Goal: Information Seeking & Learning: Find specific fact

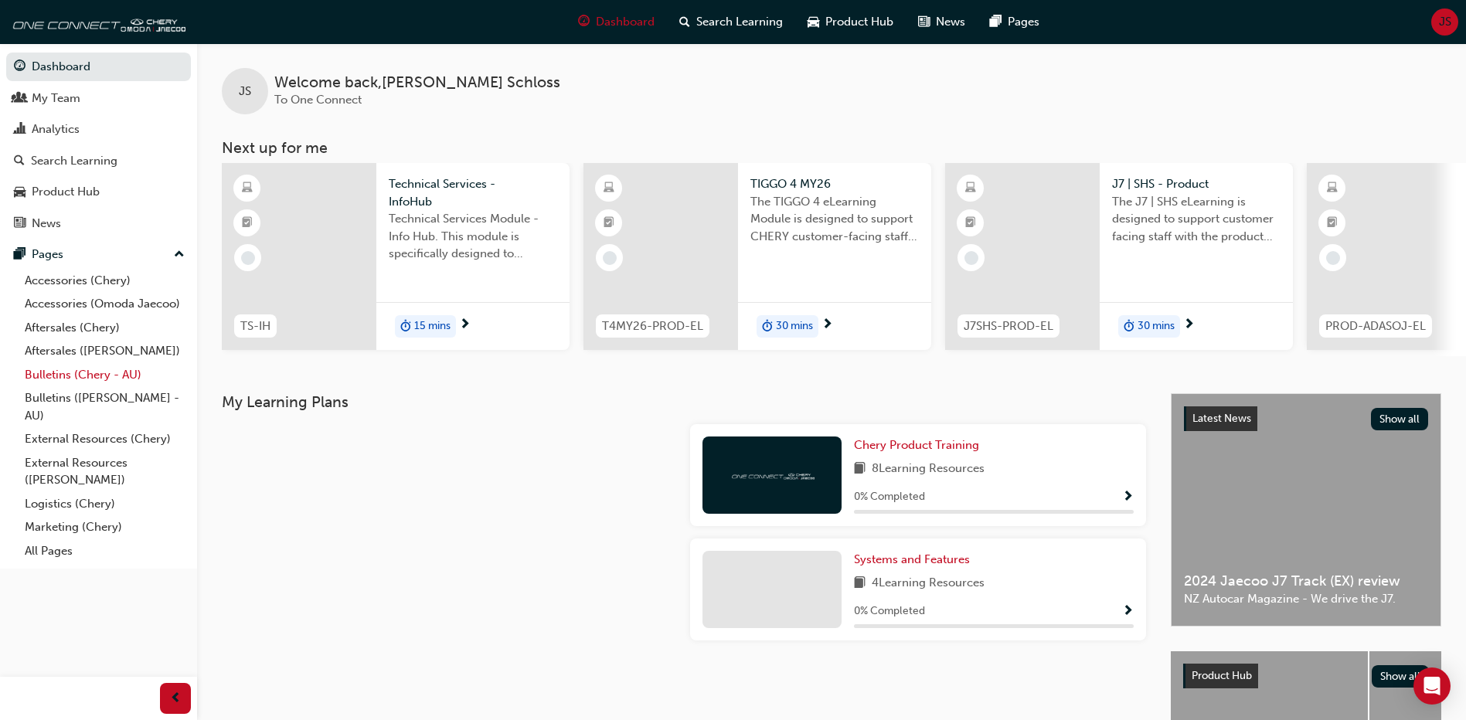
click at [73, 373] on link "Bulletins (Chery - AU)" at bounding box center [105, 375] width 172 height 24
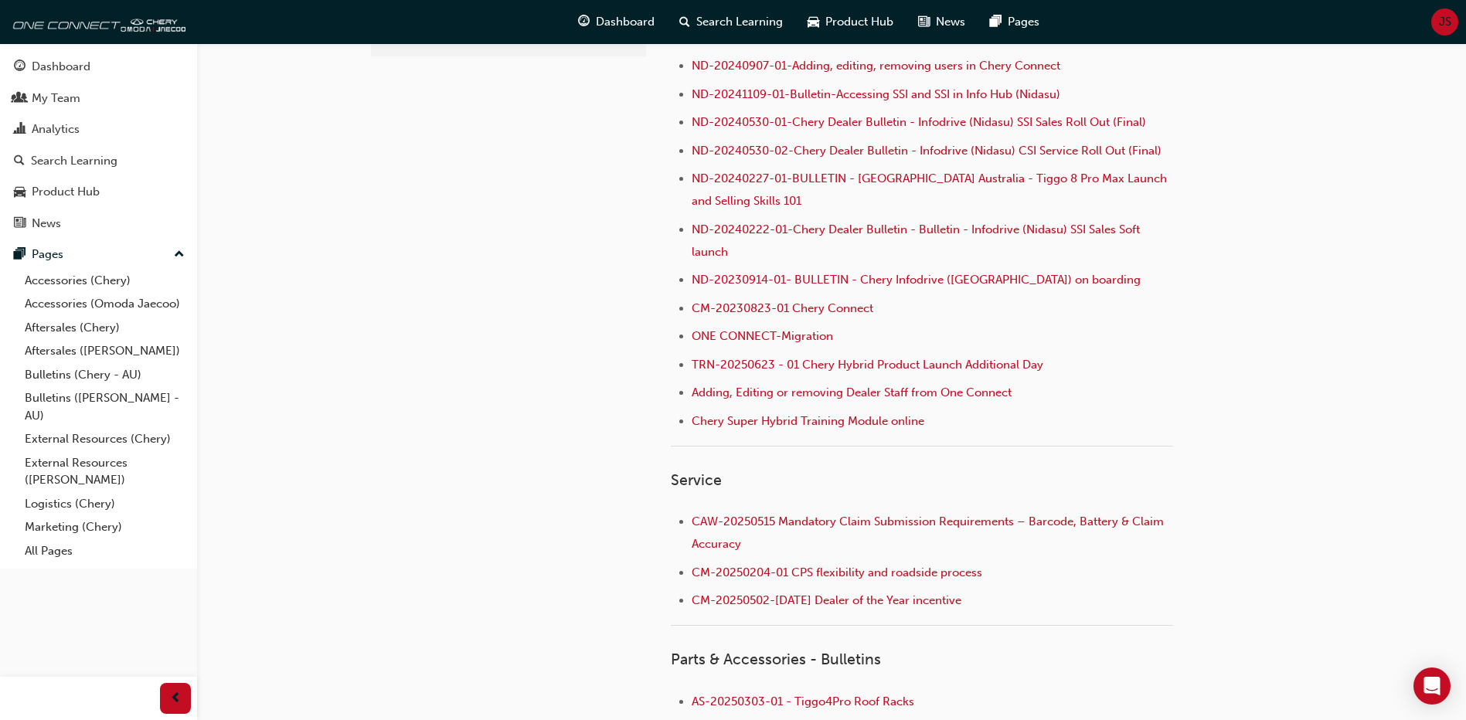
scroll to position [195, 0]
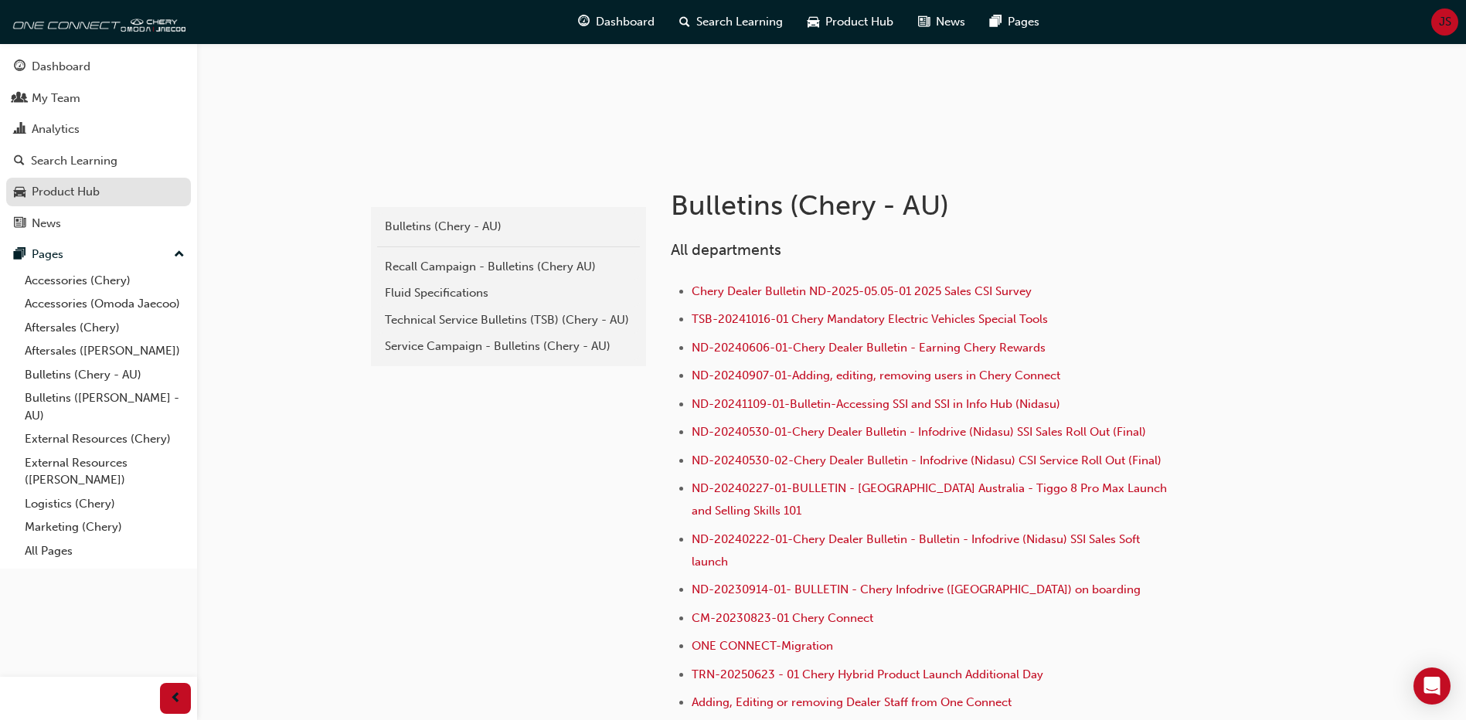
click at [64, 191] on div "Product Hub" at bounding box center [66, 192] width 68 height 18
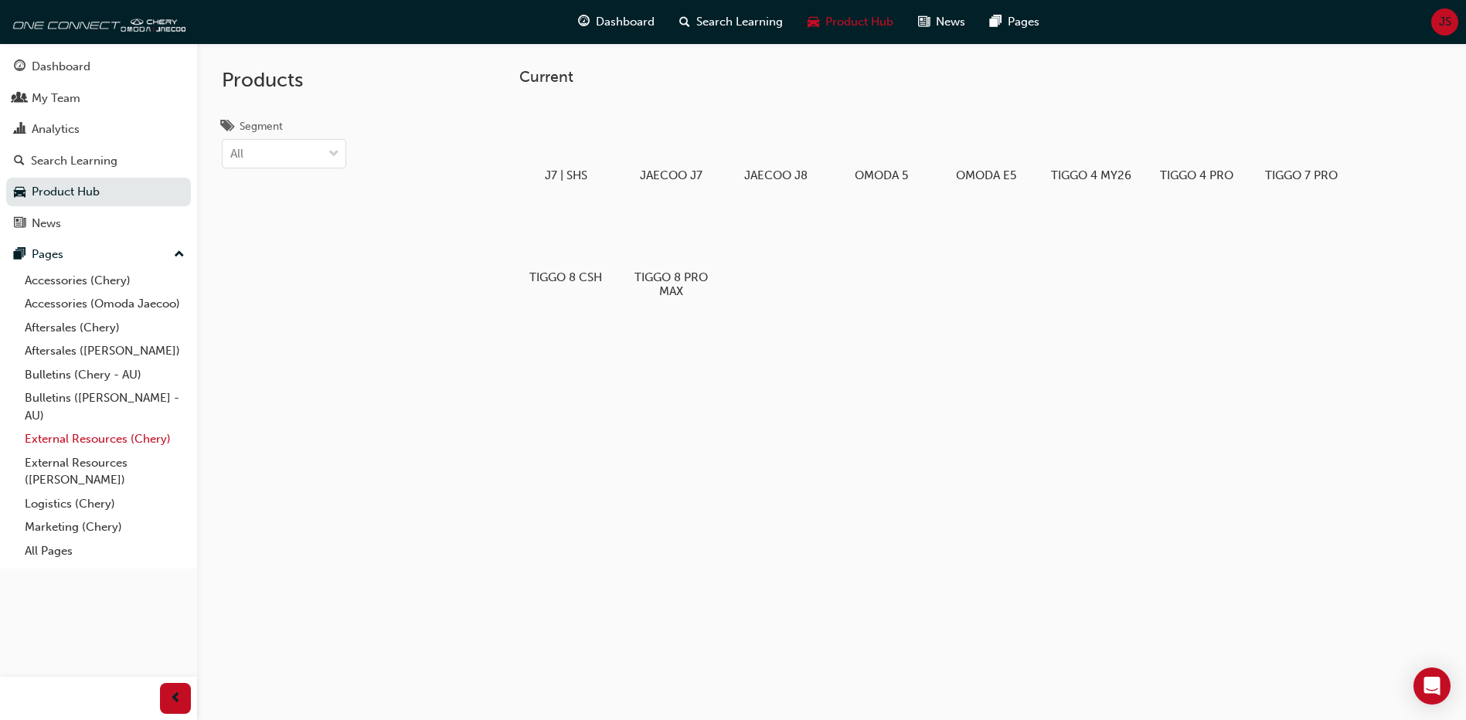
click at [104, 441] on link "External Resources (Chery)" at bounding box center [105, 439] width 172 height 24
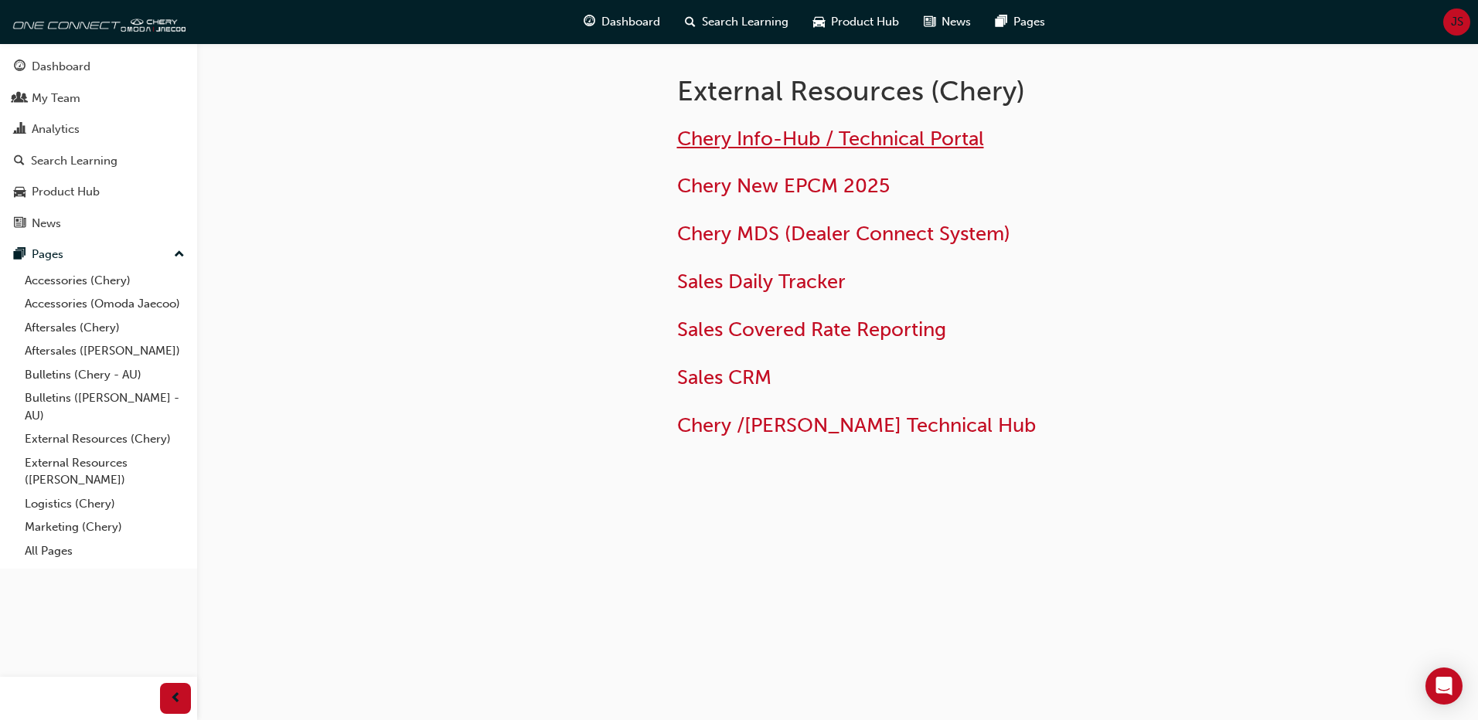
click at [916, 138] on span "Chery Info-Hub / Technical Portal" at bounding box center [830, 139] width 307 height 24
click at [80, 329] on link "Aftersales (Chery)" at bounding box center [105, 328] width 172 height 24
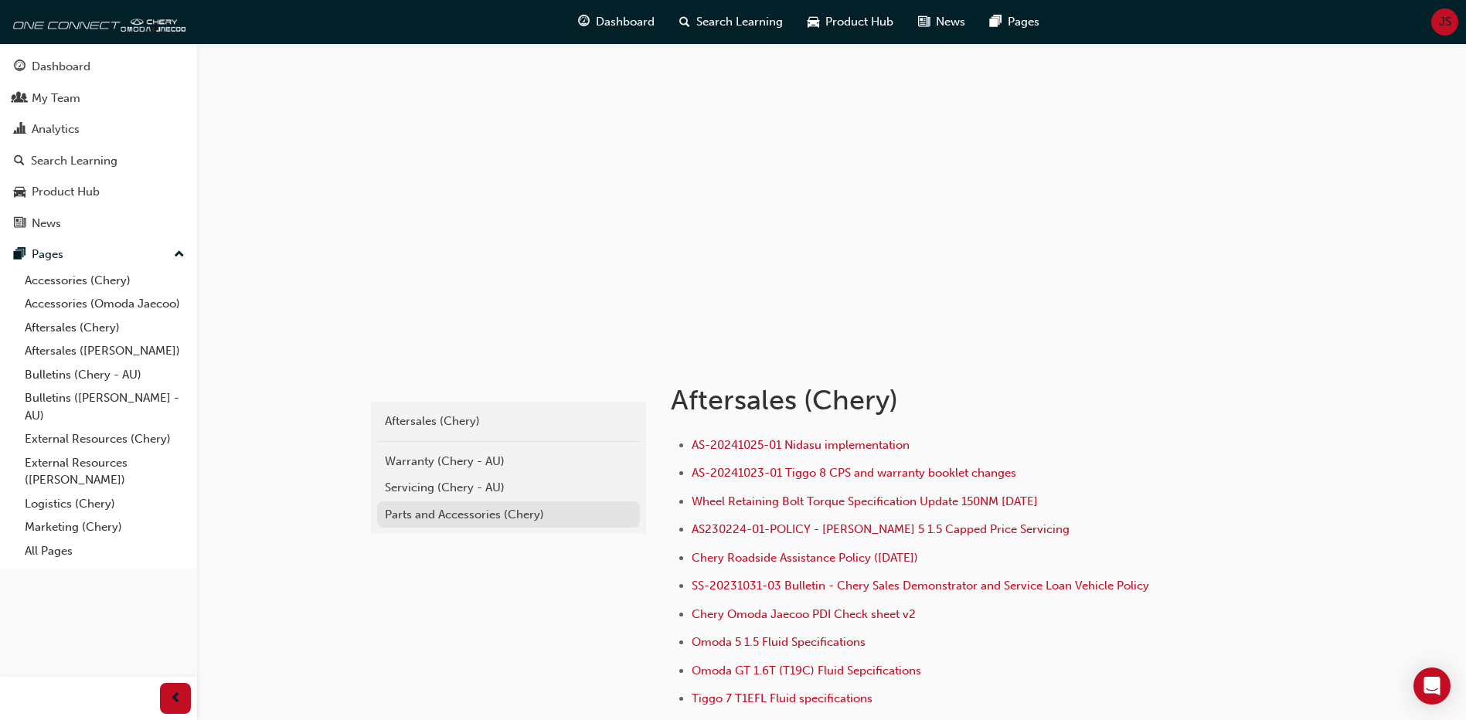
click at [417, 509] on div "Parts and Accessories (Chery)" at bounding box center [508, 515] width 247 height 18
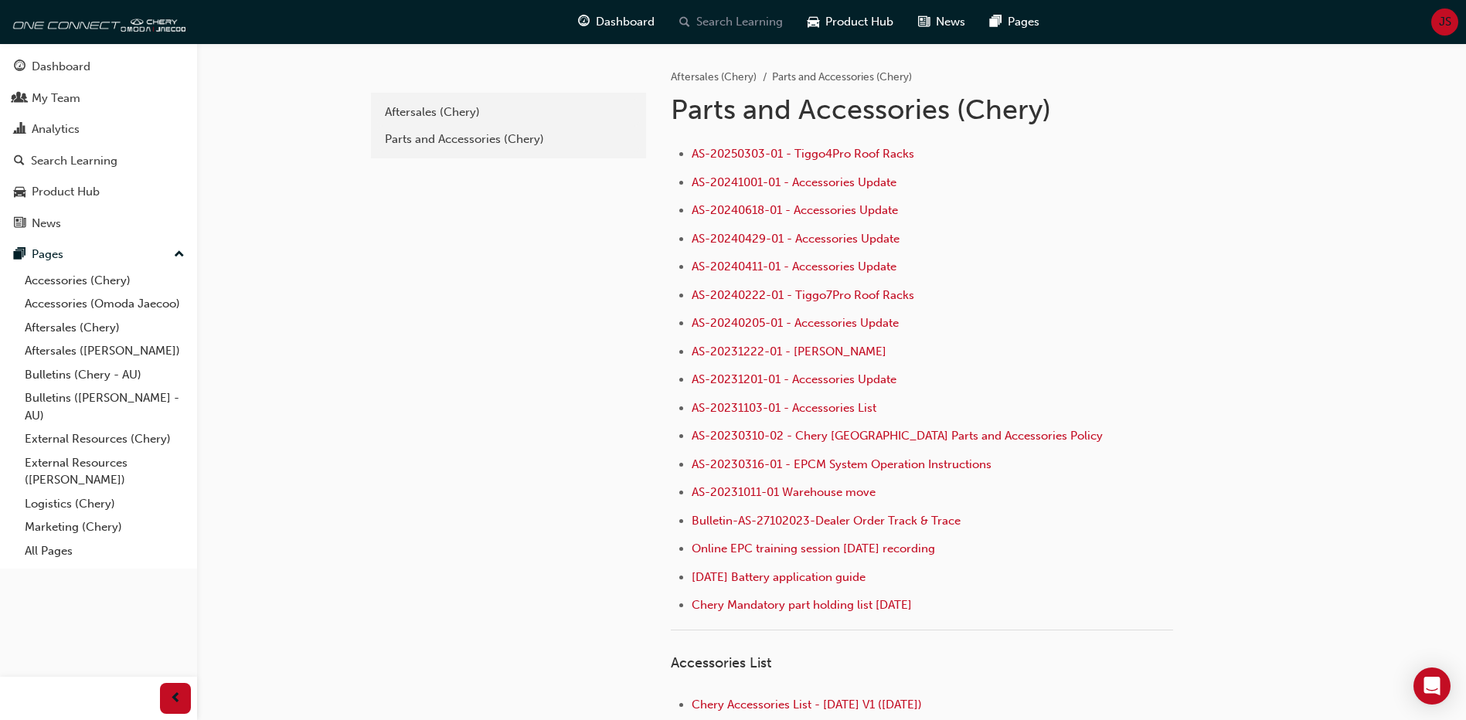
click at [745, 22] on span "Search Learning" at bounding box center [739, 22] width 87 height 18
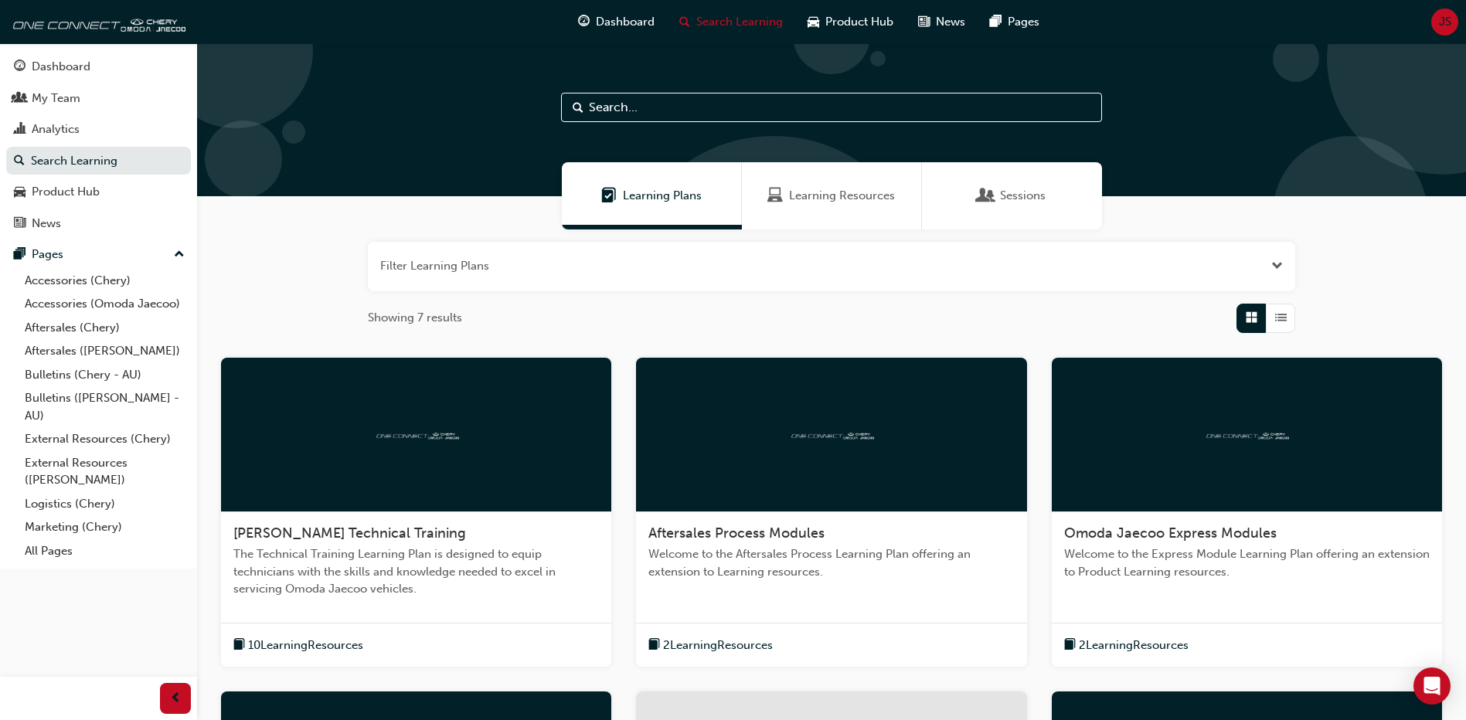
click at [643, 115] on input "text" at bounding box center [831, 107] width 541 height 29
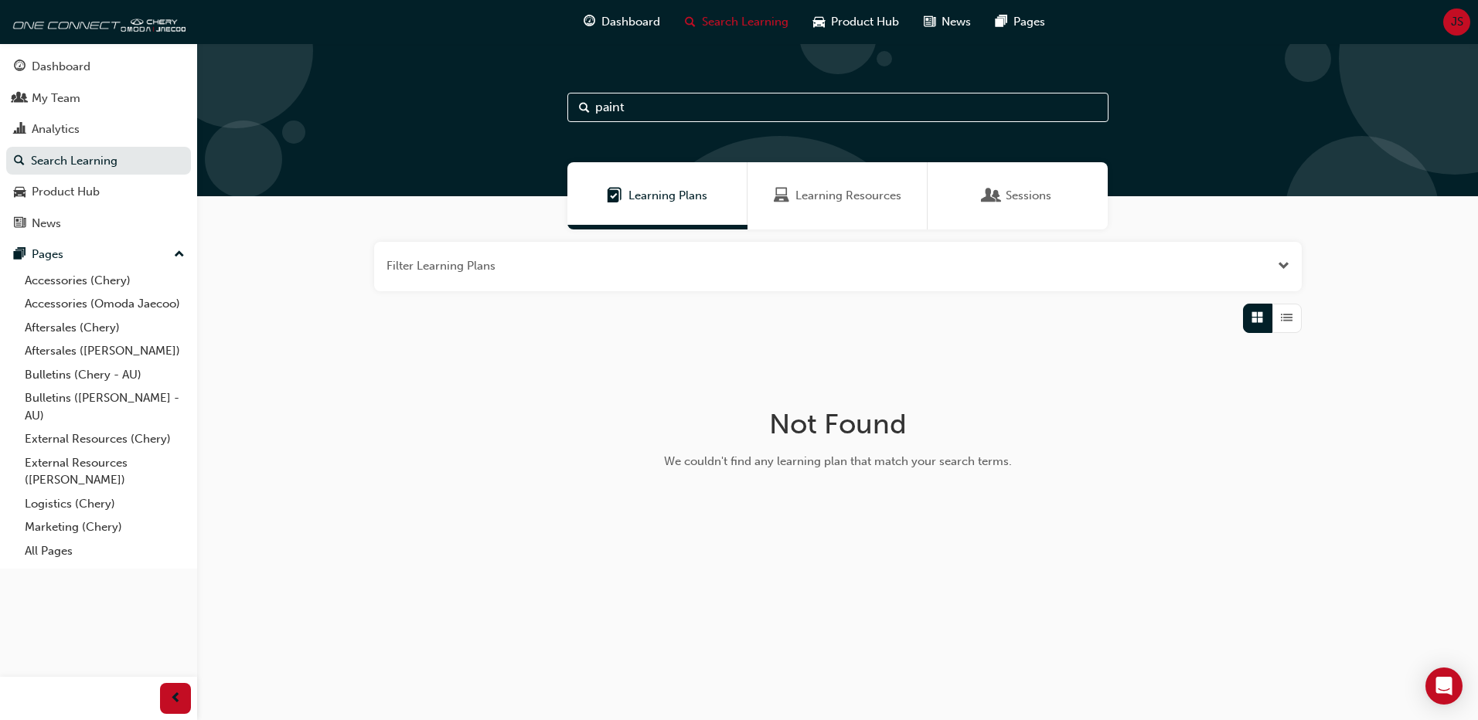
type input "paint"
click at [838, 192] on span "Learning Resources" at bounding box center [848, 196] width 106 height 18
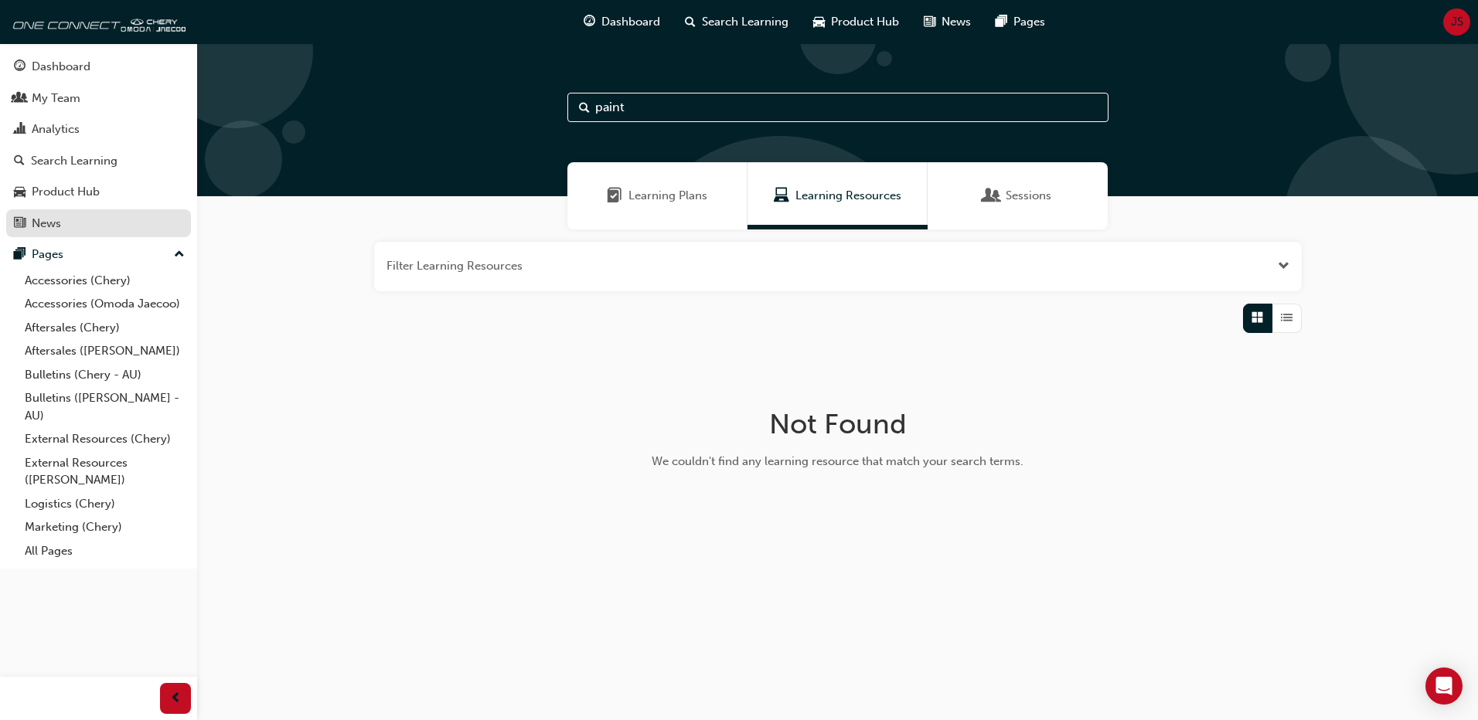
click at [70, 220] on div "News" at bounding box center [98, 223] width 169 height 19
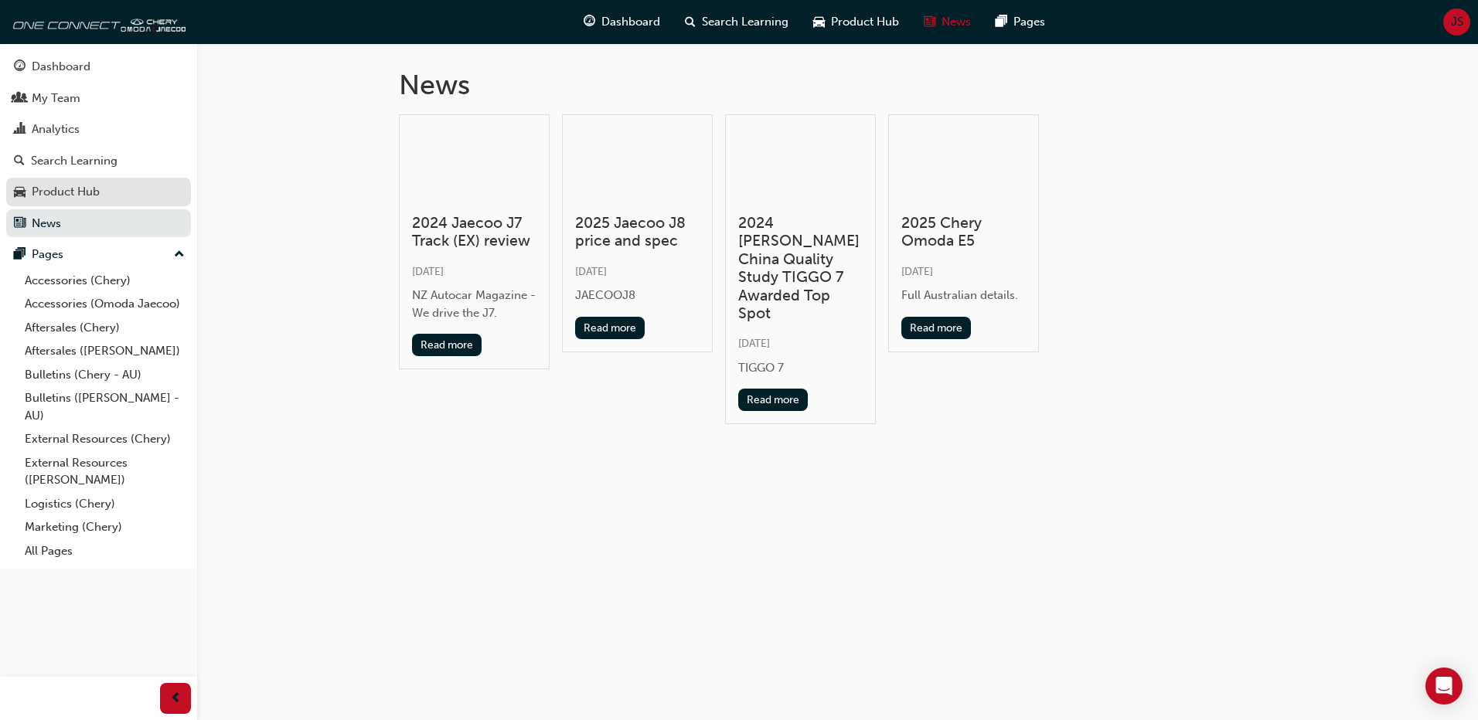
click at [60, 191] on div "Product Hub" at bounding box center [66, 192] width 68 height 18
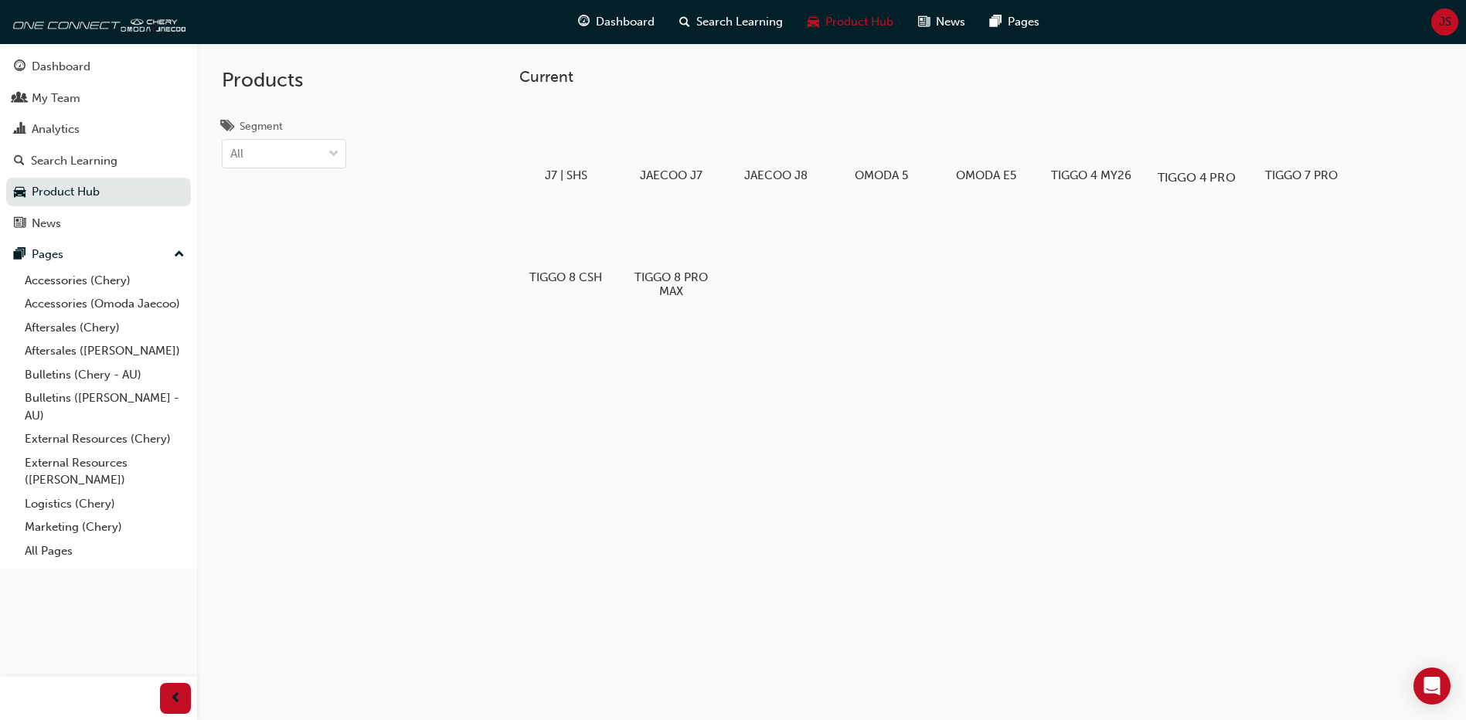
click at [1199, 152] on div at bounding box center [1197, 133] width 86 height 62
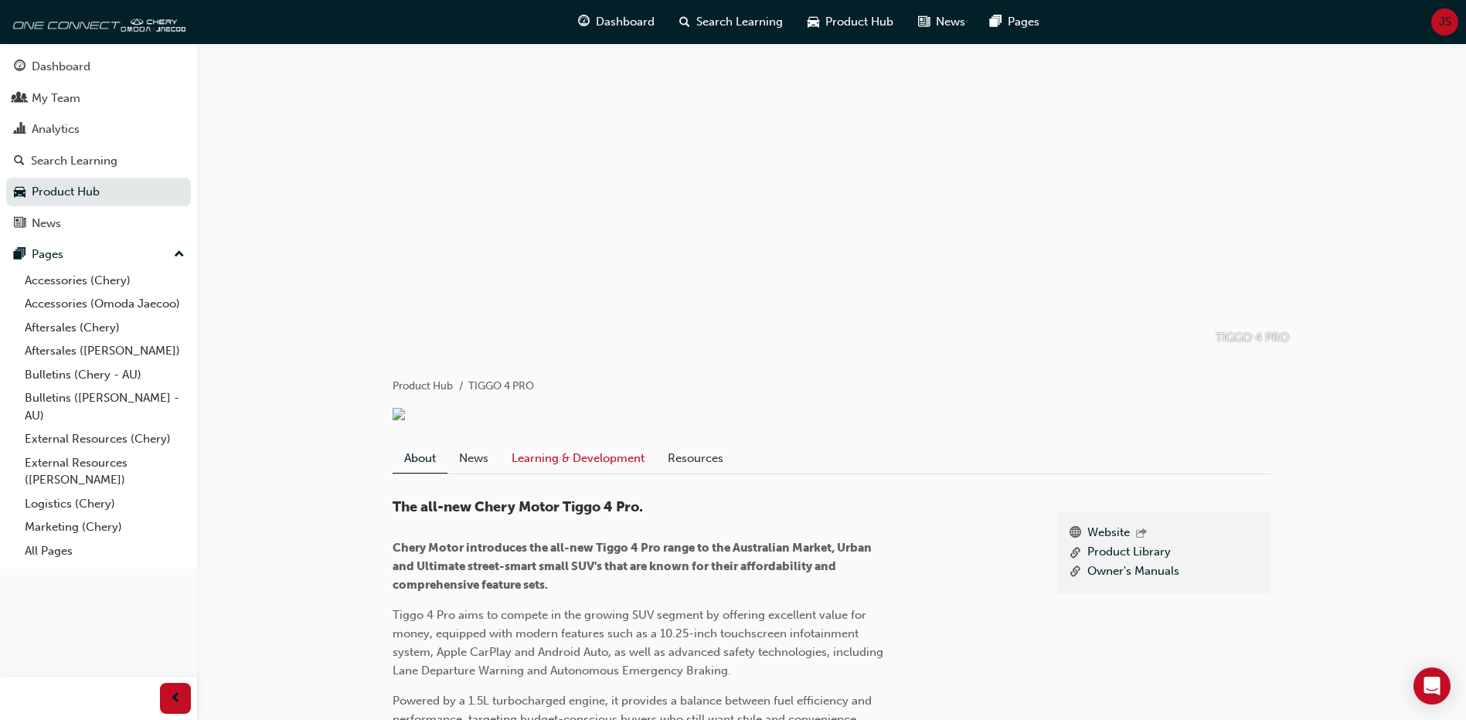
click at [594, 472] on link "Learning & Development" at bounding box center [578, 458] width 156 height 29
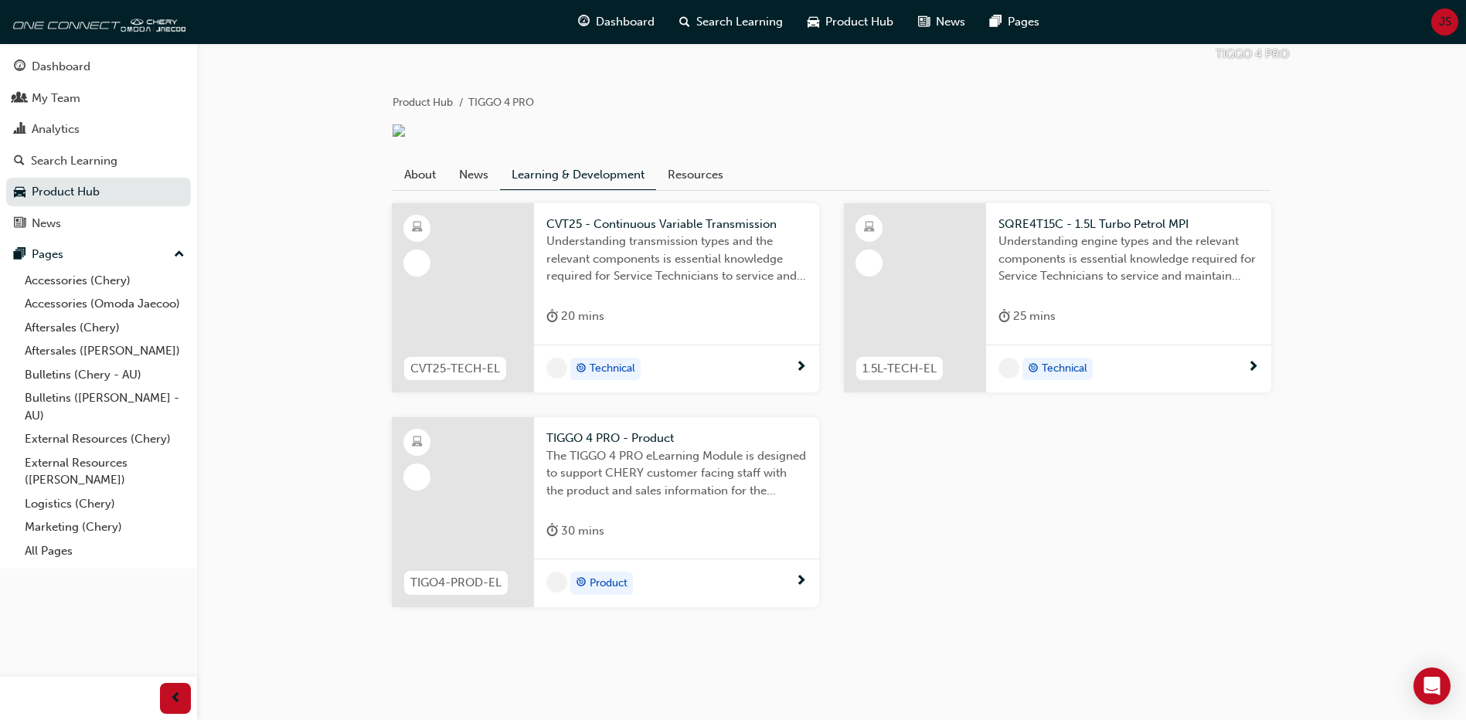
scroll to position [302, 0]
click at [676, 171] on link "Resources" at bounding box center [695, 174] width 79 height 29
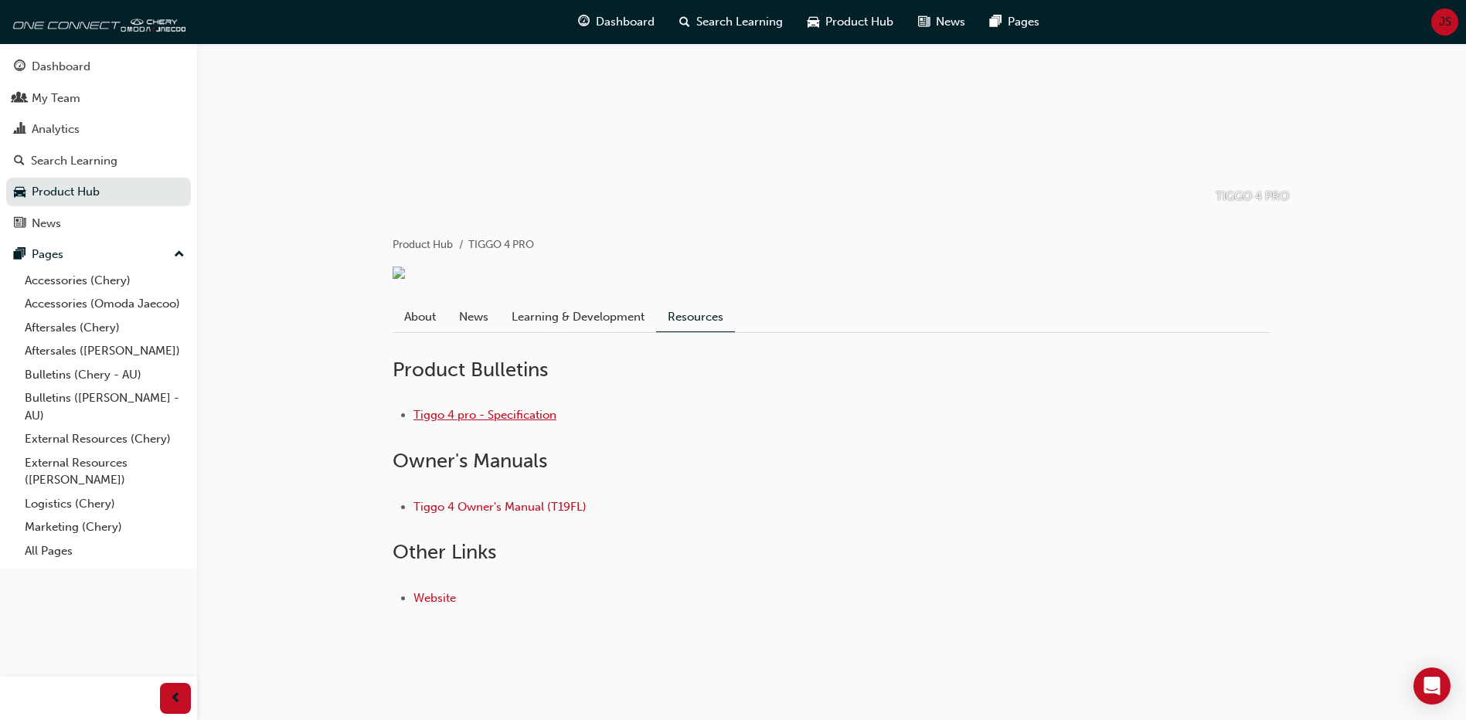
click at [529, 414] on link "Tiggo 4 pro - Specification" at bounding box center [485, 415] width 143 height 14
